Goal: Navigation & Orientation: Understand site structure

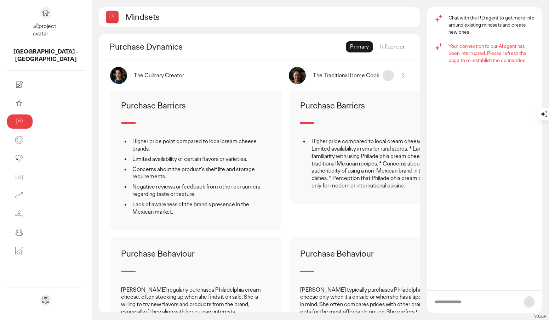
scroll to position [204, 0]
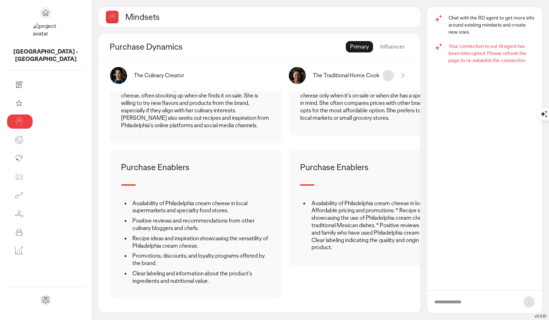
click at [121, 164] on p "Purchase Enablers" at bounding box center [155, 167] width 68 height 11
type textarea "********"
click at [121, 164] on p "Purchase Enablers" at bounding box center [155, 167] width 68 height 11
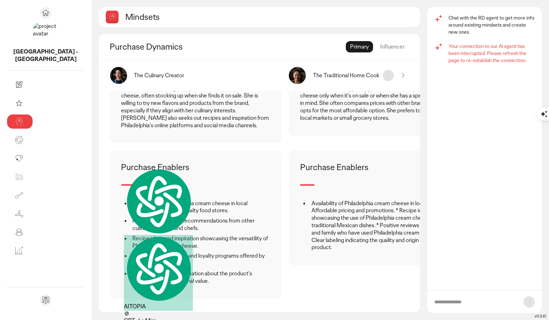
click at [138, 191] on div "Purchase Enablers Availability of Philadelphia cream cheese in local supermarke…" at bounding box center [196, 224] width 172 height 148
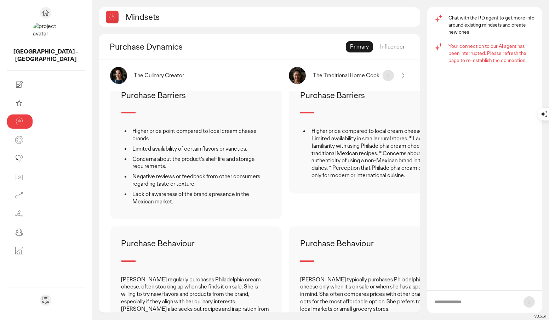
scroll to position [0, 0]
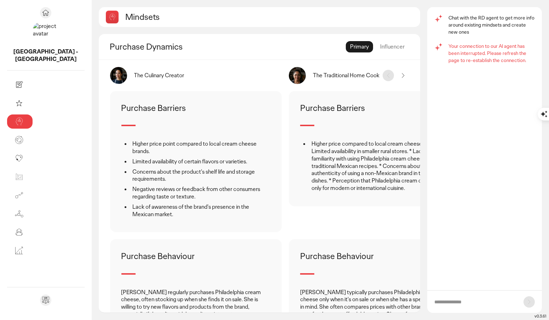
click at [381, 46] on div "Influencer" at bounding box center [392, 46] width 33 height 11
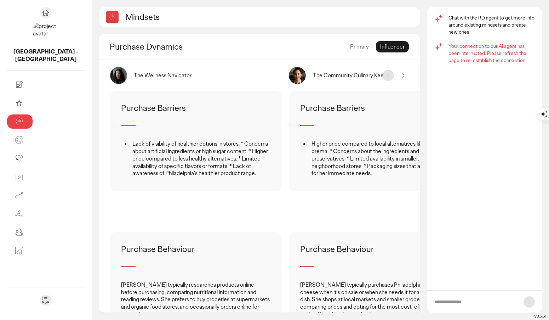
click at [363, 48] on div "Primary" at bounding box center [359, 46] width 27 height 11
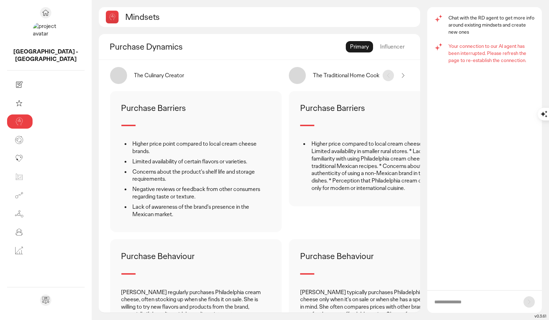
click at [400, 45] on div "Influencer" at bounding box center [392, 46] width 33 height 11
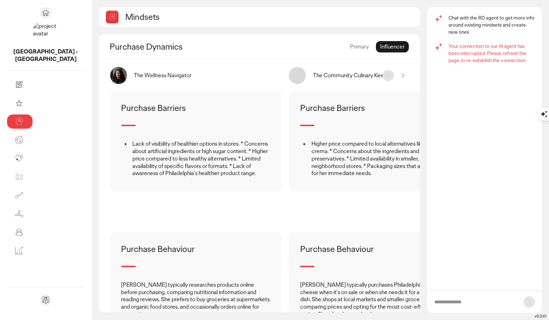
click at [403, 77] on icon at bounding box center [403, 75] width 9 height 9
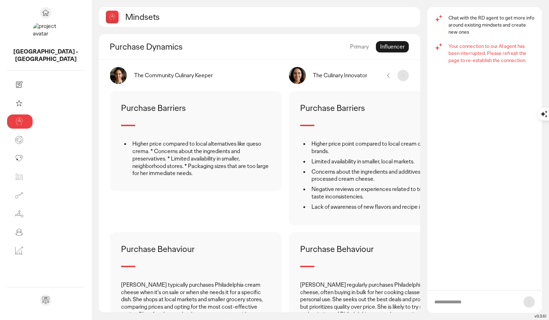
click at [390, 77] on icon at bounding box center [388, 75] width 9 height 9
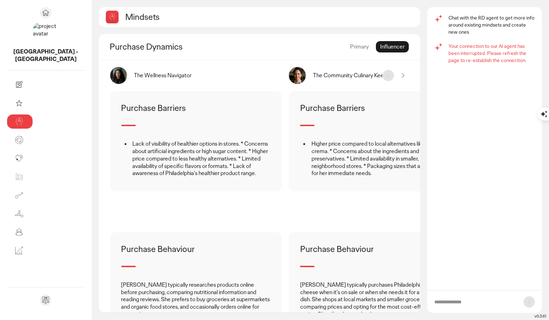
click at [412, 75] on div "The Wellness Navigator The Community Culinary Keeper The Culinary Innovator" at bounding box center [260, 75] width 322 height 31
click at [407, 74] on icon at bounding box center [403, 75] width 9 height 9
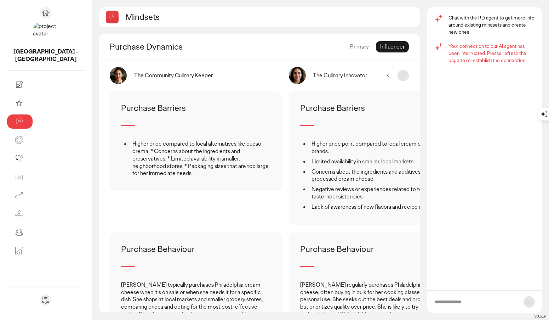
click at [389, 72] on icon at bounding box center [388, 75] width 9 height 9
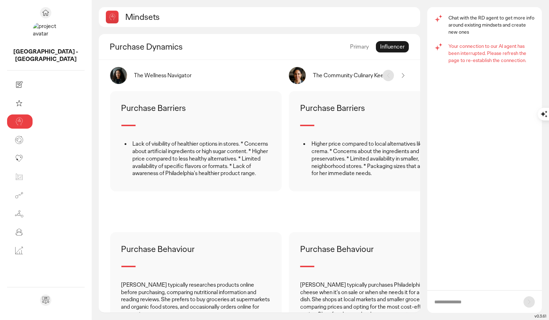
click at [367, 49] on div "Primary" at bounding box center [359, 46] width 27 height 11
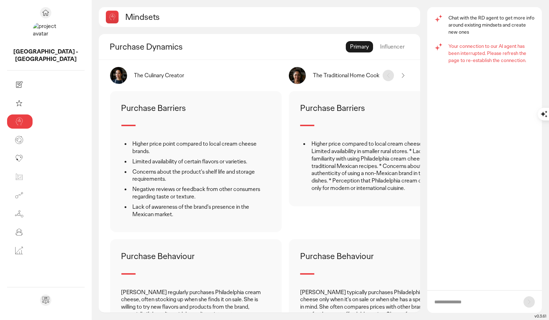
click at [406, 74] on icon at bounding box center [403, 75] width 9 height 9
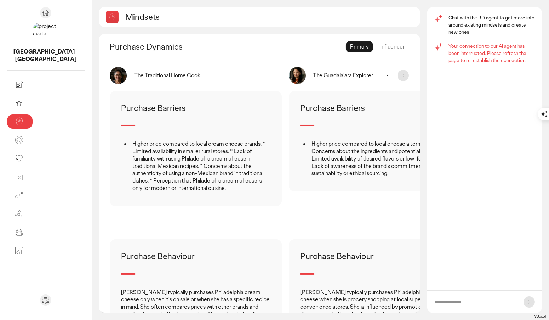
click at [383, 78] on div "The Guadalajara Explorer" at bounding box center [375, 75] width 172 height 17
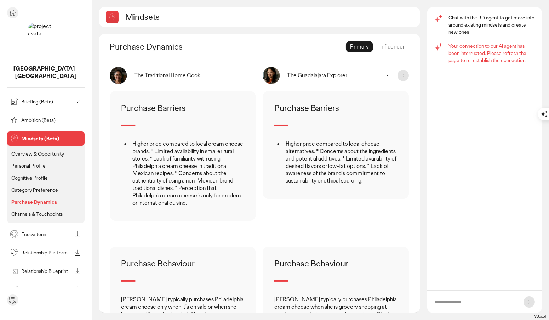
click at [27, 118] on p "Ambition (Beta)" at bounding box center [46, 120] width 51 height 5
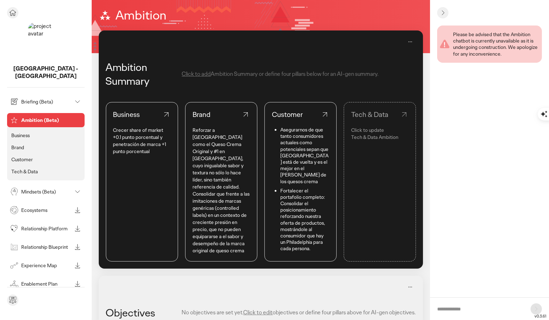
click at [36, 131] on li "Business" at bounding box center [46, 135] width 72 height 9
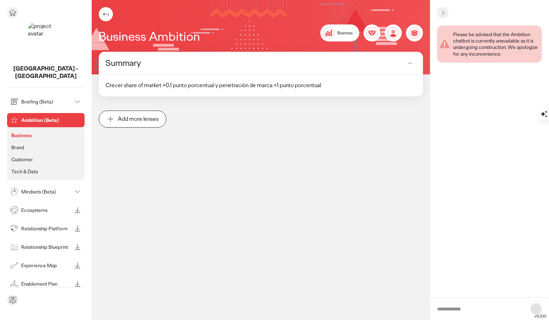
click at [28, 143] on li "Brand" at bounding box center [46, 147] width 72 height 9
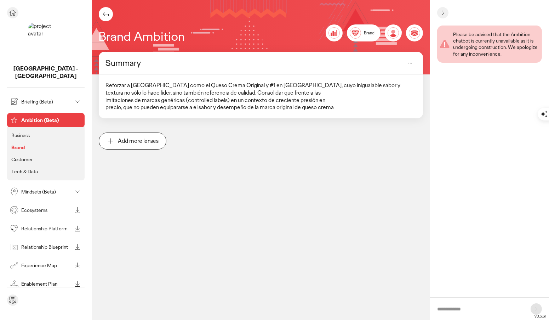
click at [25, 156] on p "Customer" at bounding box center [22, 159] width 22 height 6
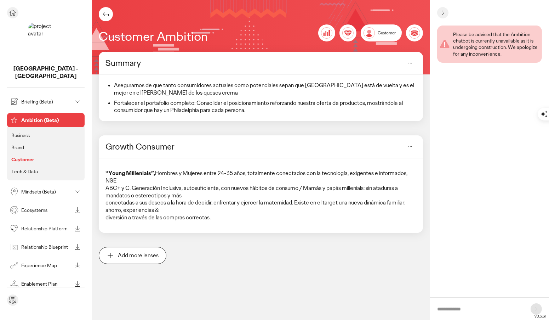
click at [25, 168] on p "Tech & Data" at bounding box center [24, 171] width 27 height 6
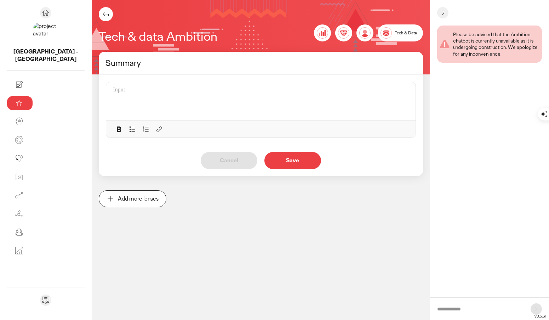
click at [325, 34] on icon at bounding box center [325, 33] width 1 height 6
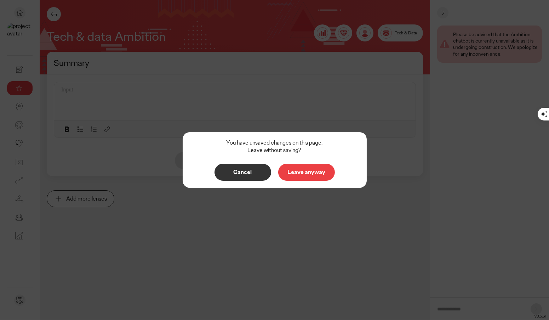
click at [305, 177] on button "Leave anyway" at bounding box center [306, 172] width 57 height 17
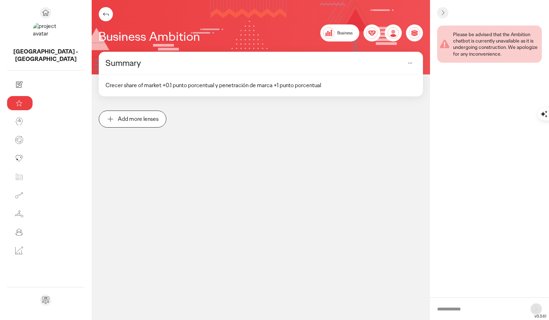
click at [337, 33] on div "Business" at bounding box center [340, 32] width 39 height 17
click at [364, 34] on div "Brand" at bounding box center [372, 32] width 17 height 17
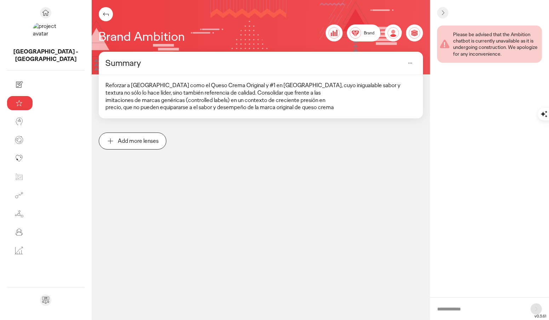
click at [394, 32] on icon at bounding box center [393, 32] width 4 height 4
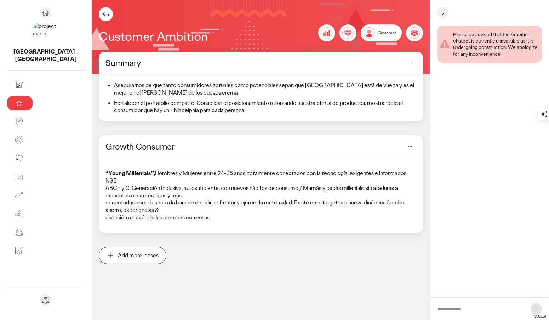
click at [414, 33] on icon at bounding box center [415, 32] width 6 height 4
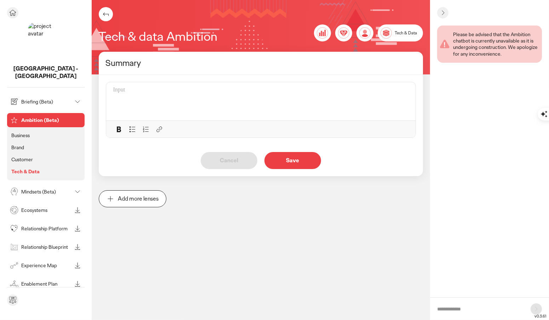
click at [25, 99] on p "Briefing (Beta)" at bounding box center [46, 101] width 51 height 5
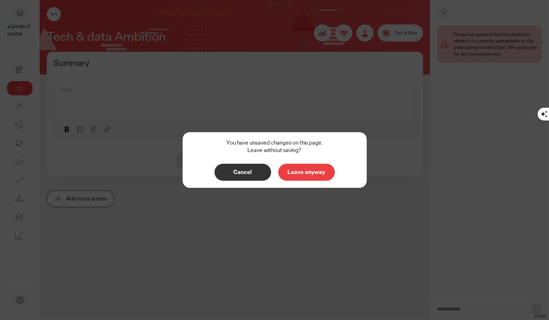
click at [312, 171] on p "Leave anyway" at bounding box center [307, 172] width 42 height 6
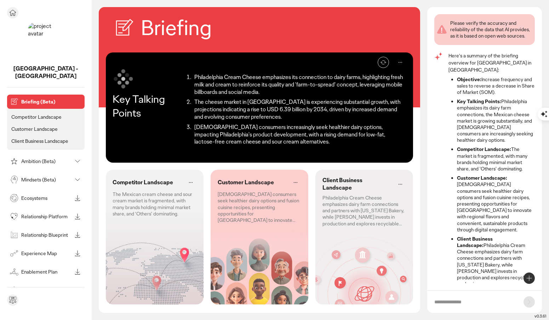
click at [33, 196] on p "Ecosystems" at bounding box center [46, 198] width 51 height 5
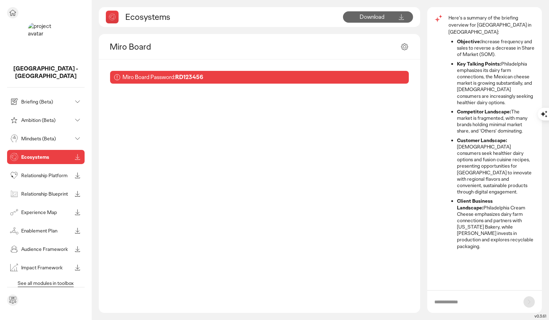
click at [29, 173] on p "Relationship Platform" at bounding box center [46, 175] width 51 height 5
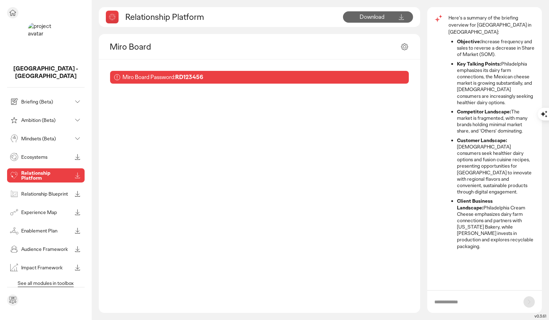
click at [32, 191] on p "Relationship Blueprint" at bounding box center [46, 193] width 51 height 5
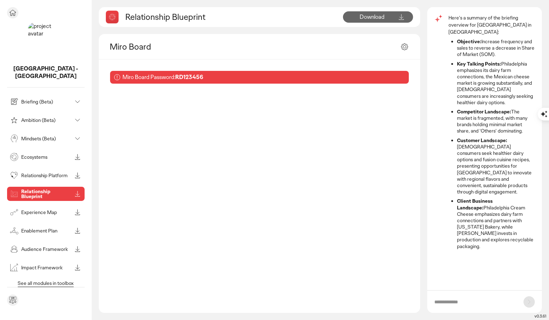
click at [30, 173] on p "Relationship Platform" at bounding box center [46, 175] width 51 height 5
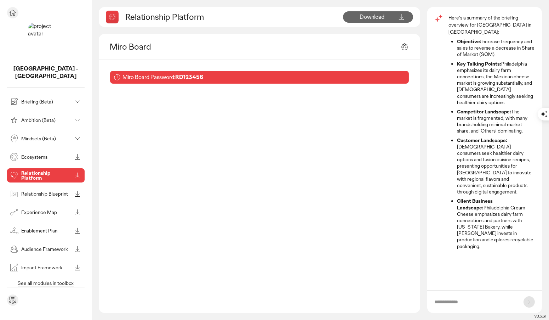
click at [34, 188] on div "Relationship Blueprint" at bounding box center [40, 193] width 63 height 11
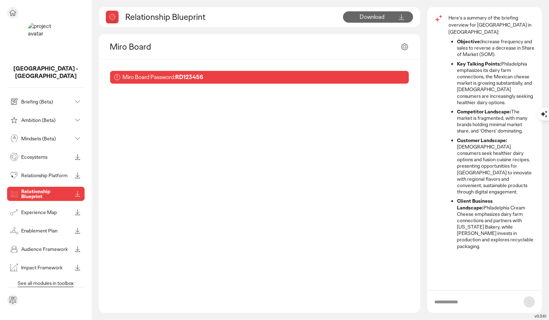
click at [35, 210] on p "Experience Map" at bounding box center [46, 212] width 51 height 5
